Goal: Transaction & Acquisition: Purchase product/service

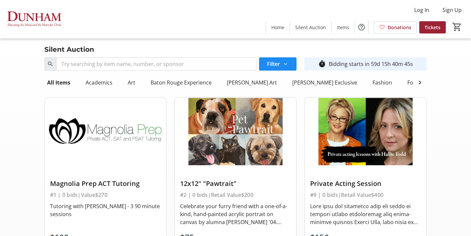
scroll to position [2213, 0]
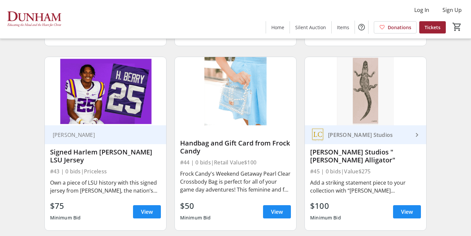
scroll to position [2618, 0]
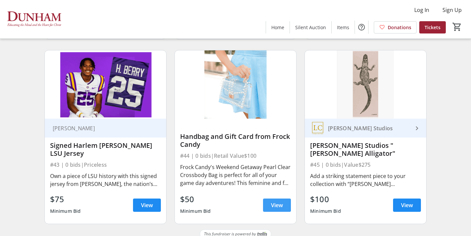
click at [267, 198] on span at bounding box center [277, 206] width 28 height 16
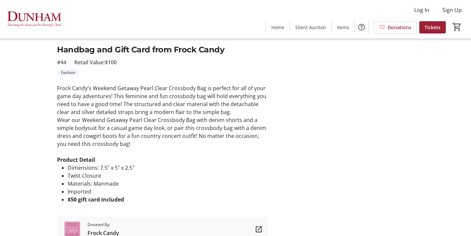
scroll to position [177, 0]
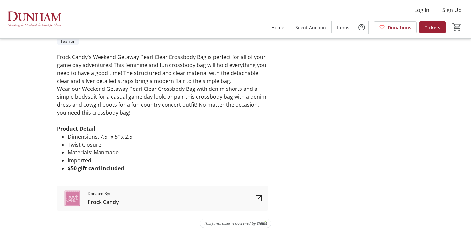
click at [106, 196] on span "Donated By:" at bounding box center [104, 194] width 32 height 6
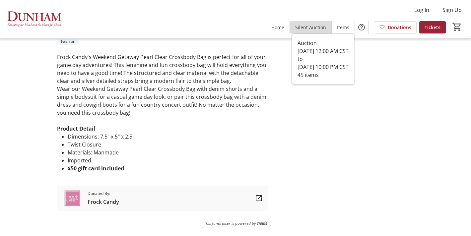
click at [318, 29] on span "Silent Auction" at bounding box center [310, 27] width 31 height 7
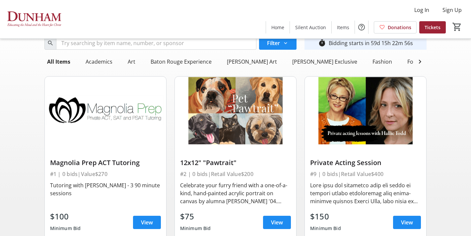
scroll to position [28, 0]
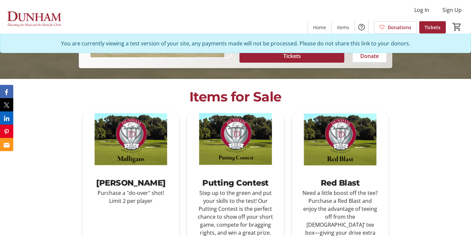
scroll to position [230, 0]
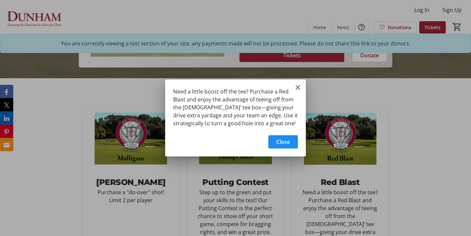
scroll to position [0, 0]
click at [296, 86] on mat-icon "Close" at bounding box center [298, 88] width 8 height 8
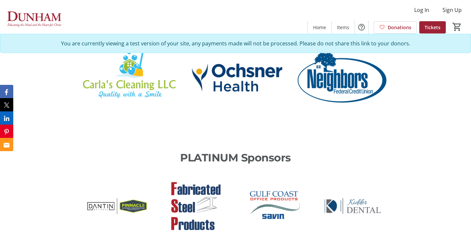
scroll to position [560, 0]
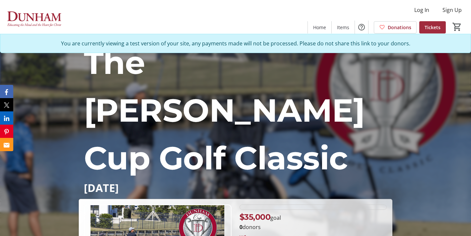
click at [429, 25] on span "Tickets" at bounding box center [433, 27] width 16 height 7
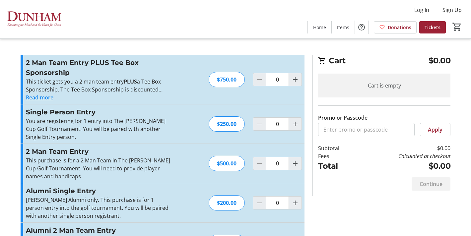
click at [47, 97] on button "Read more" at bounding box center [40, 98] width 28 height 8
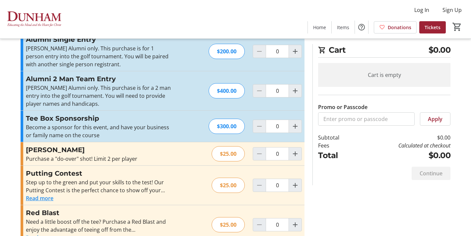
scroll to position [200, 0]
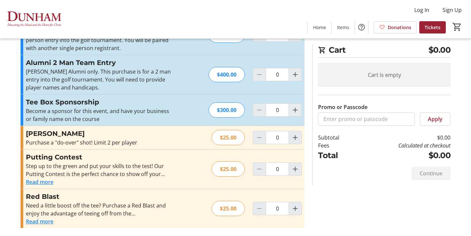
click at [361, 191] on div "Promo or Passcode Apply 2 Man Team Entry PLUS Tee Box Sponsorship This ticket g…" at bounding box center [236, 45] width 438 height 381
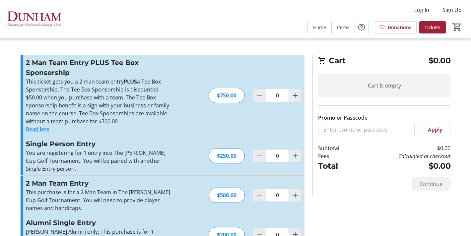
scroll to position [39, 0]
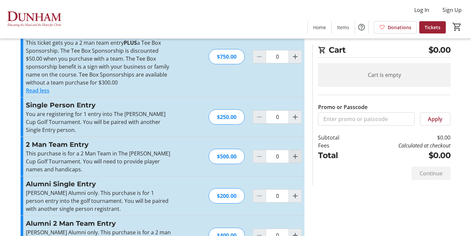
click at [291, 161] on span "Increment by one" at bounding box center [295, 156] width 13 height 13
type input "1"
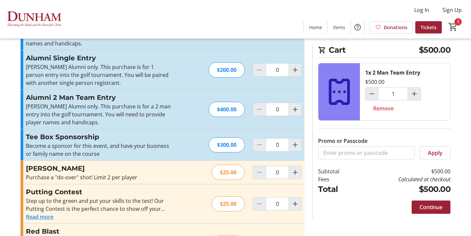
scroll to position [186, 0]
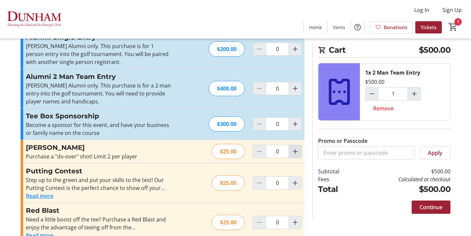
click at [291, 152] on mat-icon "Increment by one" at bounding box center [295, 152] width 8 height 8
type input "2"
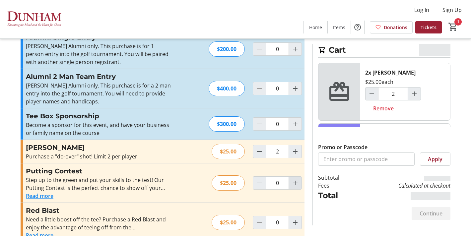
click at [295, 186] on mat-icon "Increment by one" at bounding box center [295, 183] width 8 height 8
type input "1"
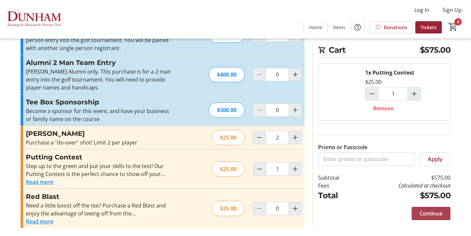
click at [415, 216] on span at bounding box center [431, 214] width 39 height 16
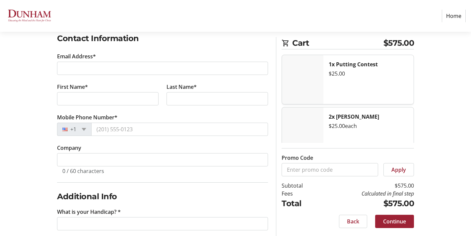
scroll to position [125, 0]
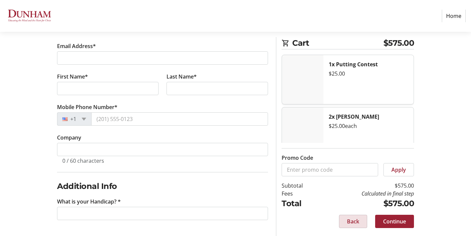
click at [352, 220] on span "Back" at bounding box center [353, 222] width 12 height 8
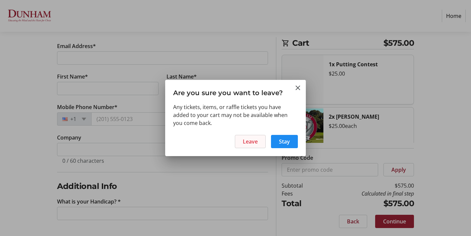
click at [263, 143] on span at bounding box center [250, 142] width 30 height 16
